Goal: Task Accomplishment & Management: Use online tool/utility

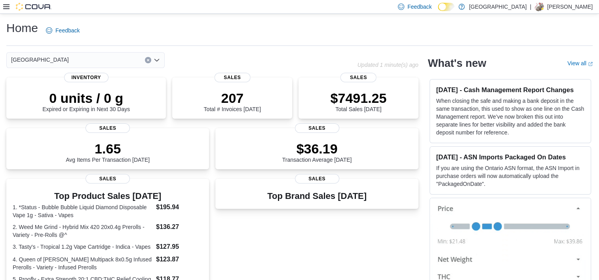
click at [8, 10] on icon at bounding box center [6, 7] width 6 height 6
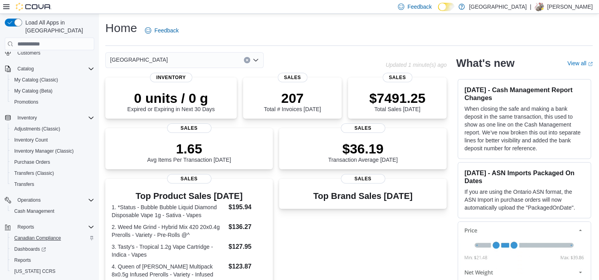
scroll to position [74, 0]
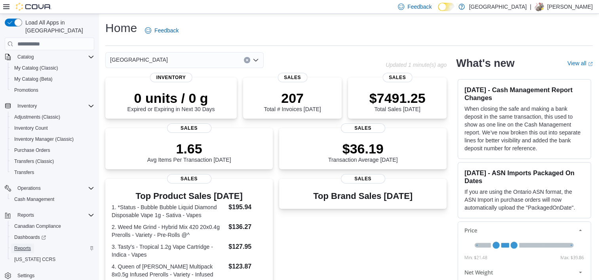
click at [31, 244] on link "Reports" at bounding box center [22, 249] width 23 height 10
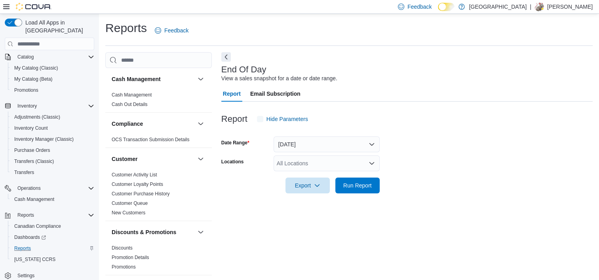
scroll to position [4, 0]
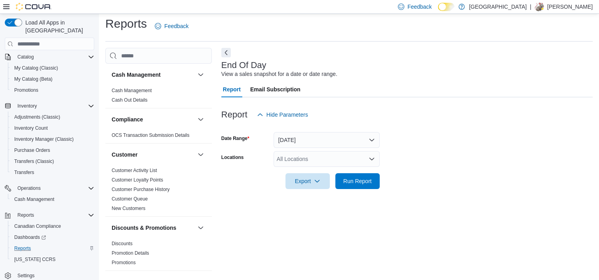
click at [318, 165] on div "All Locations" at bounding box center [327, 159] width 106 height 16
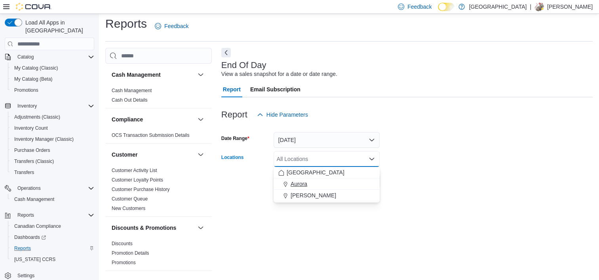
click at [312, 185] on div "Aurora" at bounding box center [326, 184] width 97 height 8
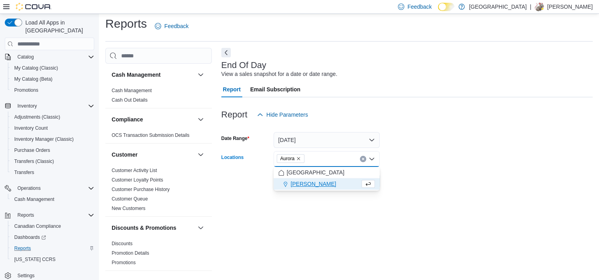
click at [301, 159] on icon "Remove Aurora from selection in this group" at bounding box center [298, 158] width 5 height 5
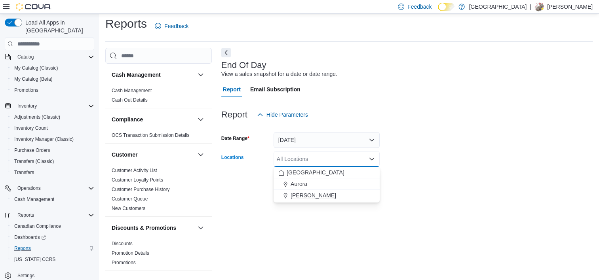
click at [309, 198] on span "[PERSON_NAME]" at bounding box center [314, 196] width 46 height 8
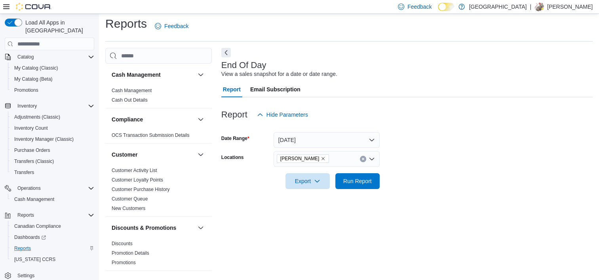
click at [417, 185] on form "Date Range [DATE] Locations [GEOGRAPHIC_DATA] Cannabis Export Run Report" at bounding box center [406, 156] width 371 height 67
click at [355, 179] on span "Run Report" at bounding box center [357, 181] width 29 height 8
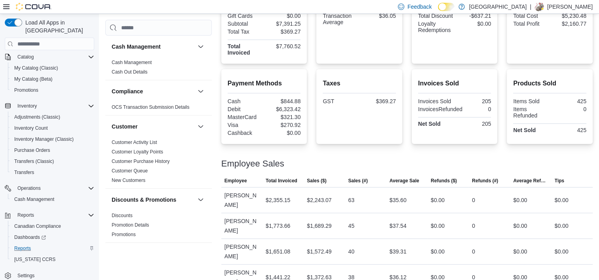
scroll to position [242, 0]
